Goal: Information Seeking & Learning: Learn about a topic

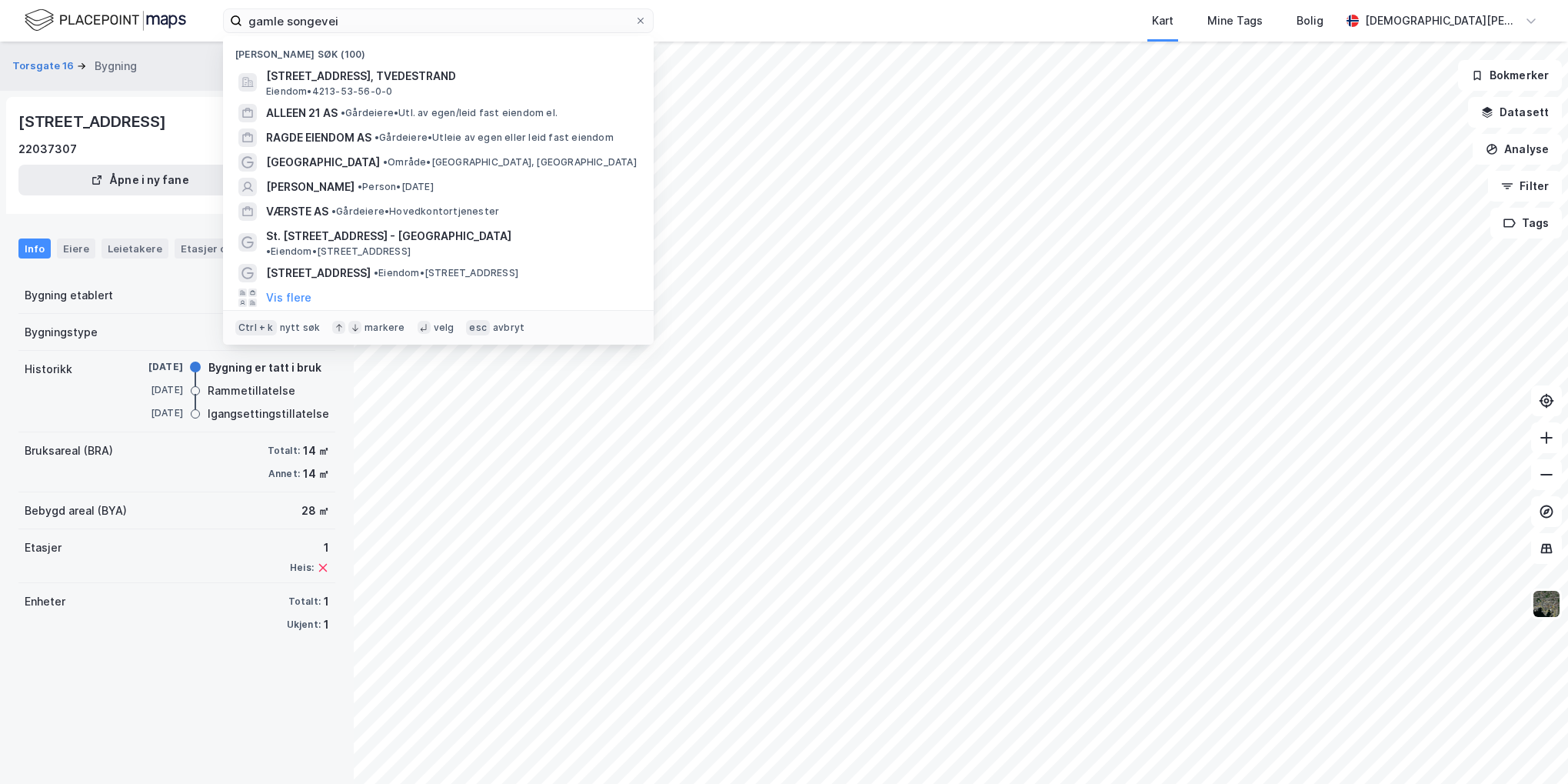
click at [341, 15] on input "gamle songevei" at bounding box center [438, 20] width 392 height 23
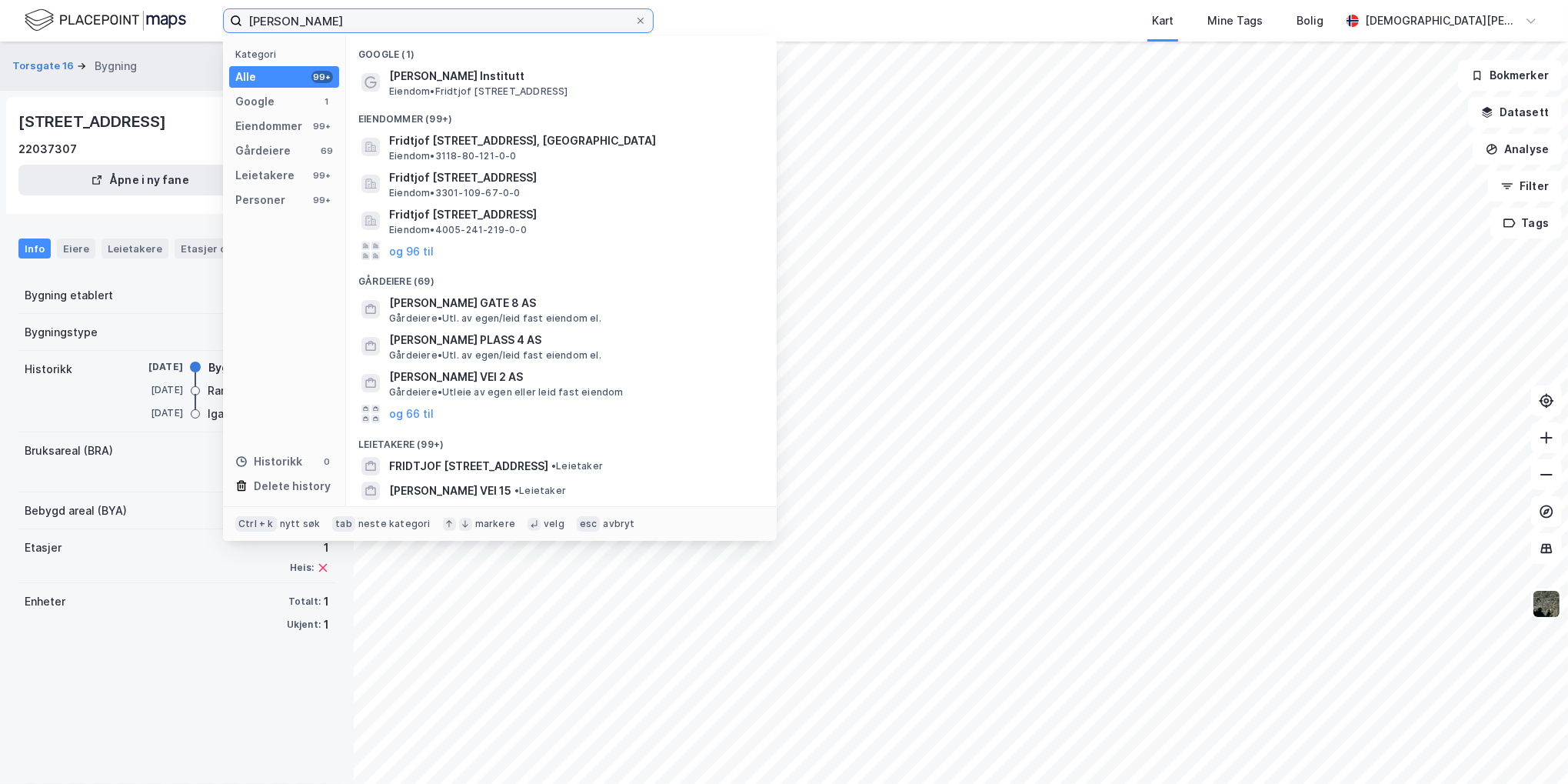
click at [388, 10] on input "[PERSON_NAME]" at bounding box center [438, 20] width 392 height 23
click at [388, 10] on input "fridtjof nansens" at bounding box center [438, 20] width 392 height 23
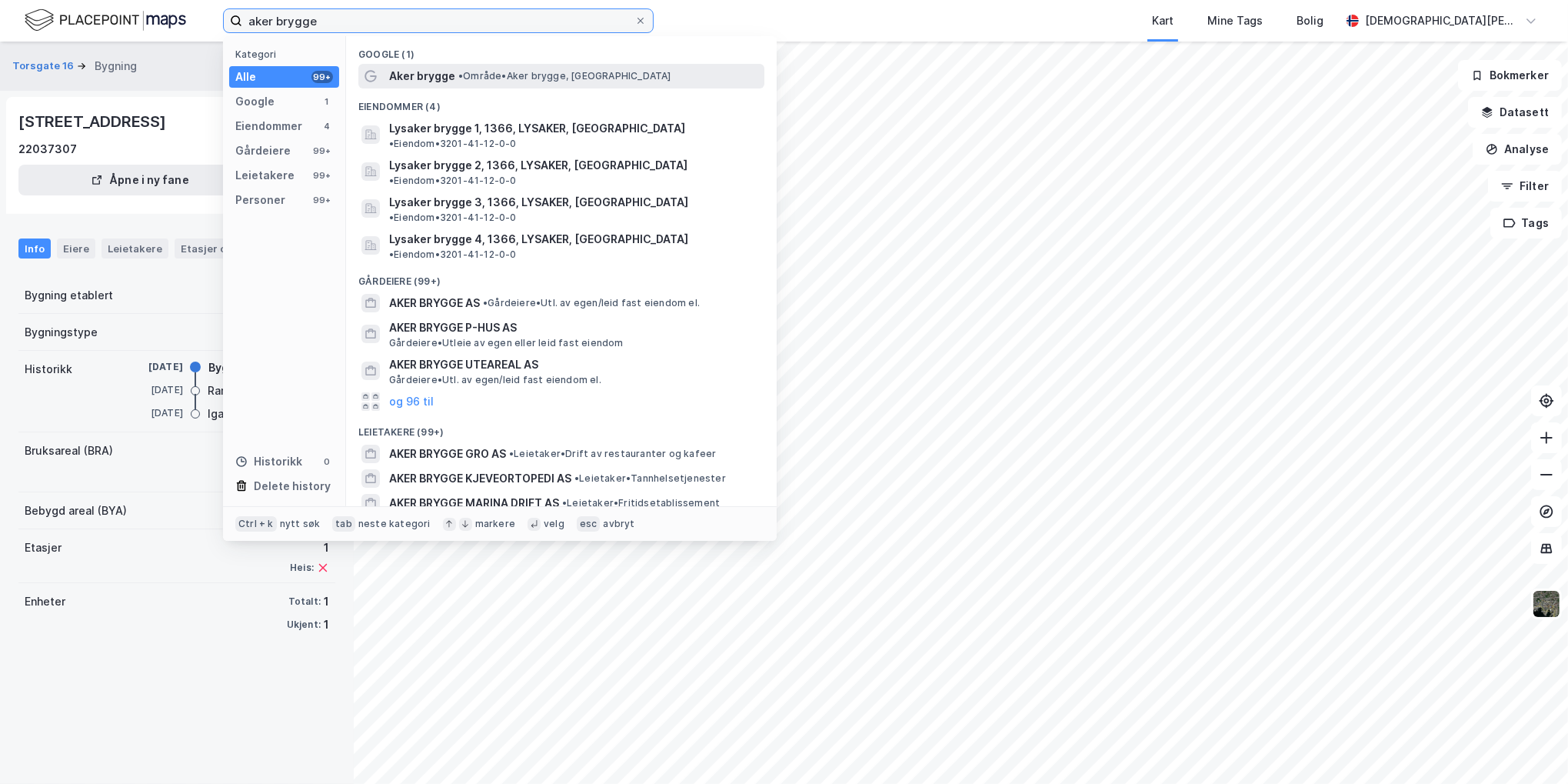
type input "aker brygge"
click at [496, 80] on span "• Område • Aker brygge, Oslo" at bounding box center [564, 75] width 213 height 12
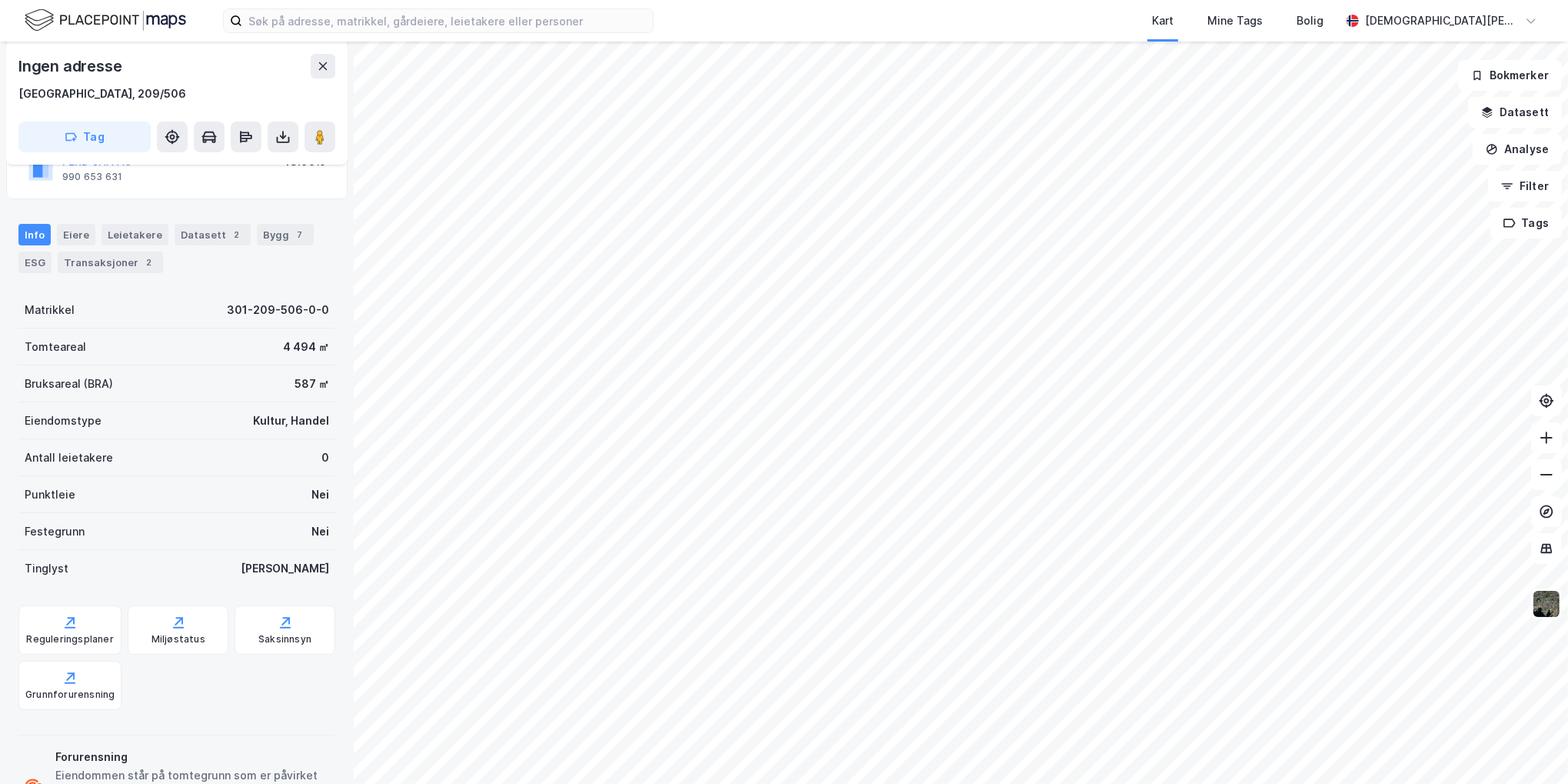
scroll to position [203, 0]
click at [86, 634] on div "Reguleringsplaner" at bounding box center [70, 633] width 103 height 49
